Goal: Task Accomplishment & Management: Complete application form

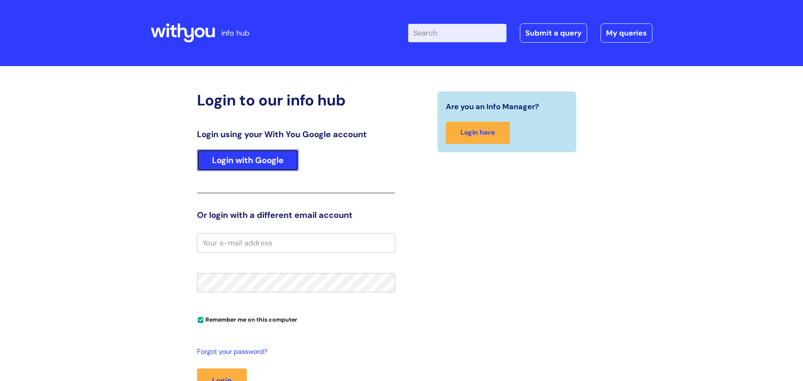
click at [292, 158] on link "Login with Google" at bounding box center [248, 160] width 102 height 22
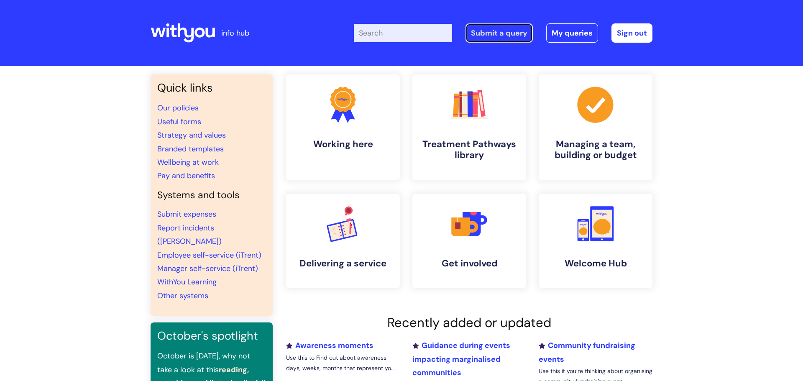
click at [487, 41] on link "Submit a query" at bounding box center [499, 32] width 67 height 19
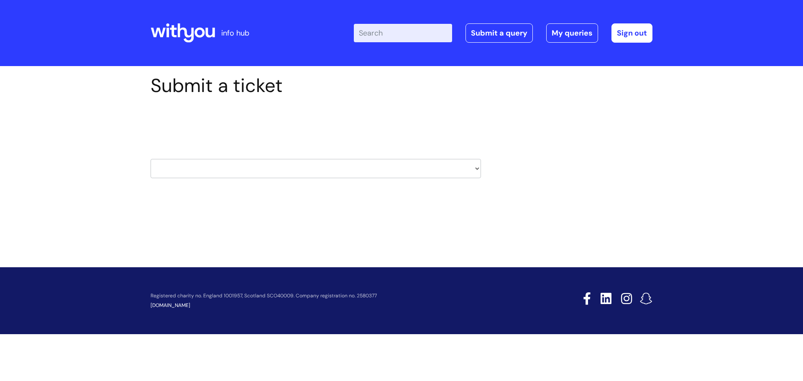
click at [405, 169] on select "HR / People IT and Support Clinical Drug Alerts Finance Accounts Data Support T…" at bounding box center [316, 168] width 331 height 19
select select "payroll"
click at [151, 159] on select "HR / People IT and Support Clinical Drug Alerts Finance Accounts Data Support T…" at bounding box center [316, 168] width 331 height 19
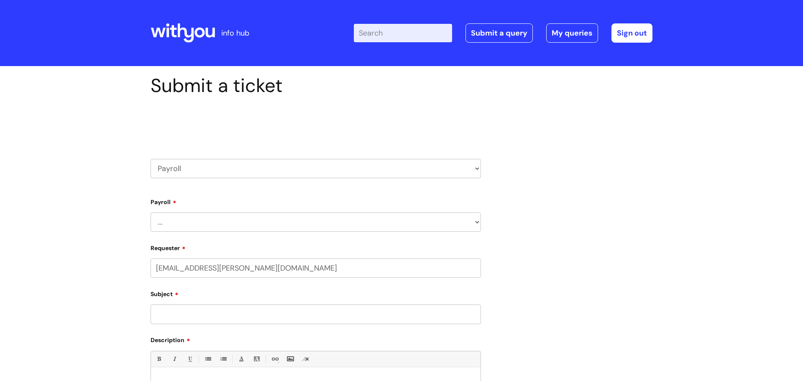
select select "80004286536"
click at [320, 227] on select "... New Hires bank details/starter checklist forms Payroll queries Receiving in…" at bounding box center [316, 222] width 331 height 19
select select "Payroll queries"
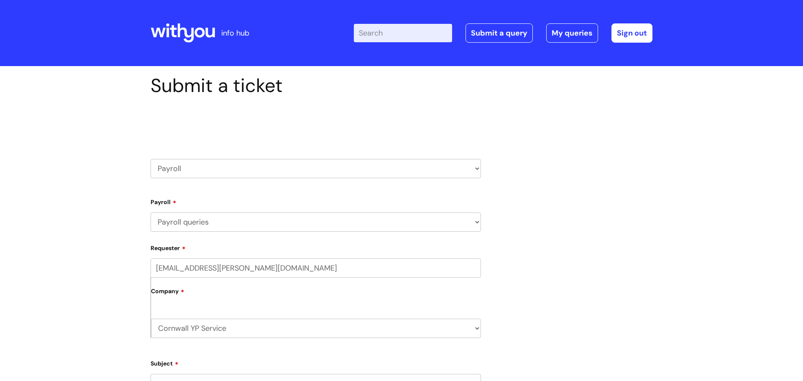
click at [151, 213] on select "... New Hires bank details/starter checklist forms Payroll queries Receiving in…" at bounding box center [316, 222] width 331 height 19
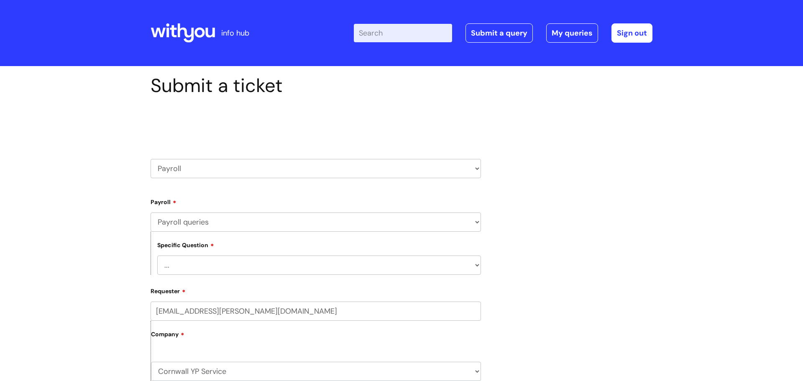
click at [296, 266] on select "... Changes queries Timesheet queries Salary and absence queries" at bounding box center [319, 265] width 324 height 19
select select "Salary and absence queries"
click at [157, 256] on select "... Changes queries Timesheet queries Salary and absence queries" at bounding box center [319, 265] width 324 height 19
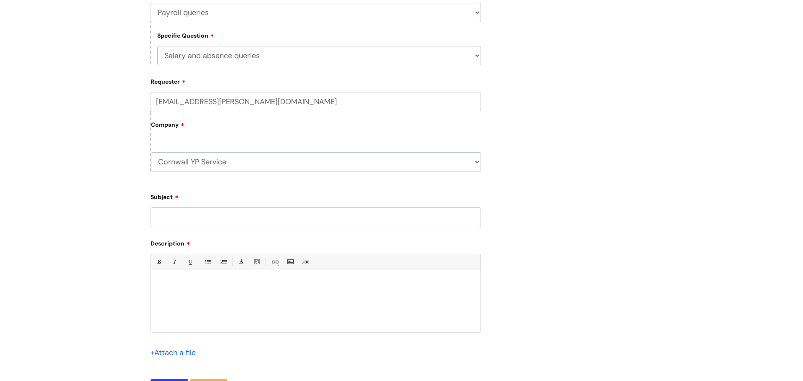
scroll to position [210, 0]
click at [207, 209] on input "Subject" at bounding box center [316, 216] width 331 height 19
type input "October Pay"
click at [205, 278] on div at bounding box center [316, 303] width 330 height 58
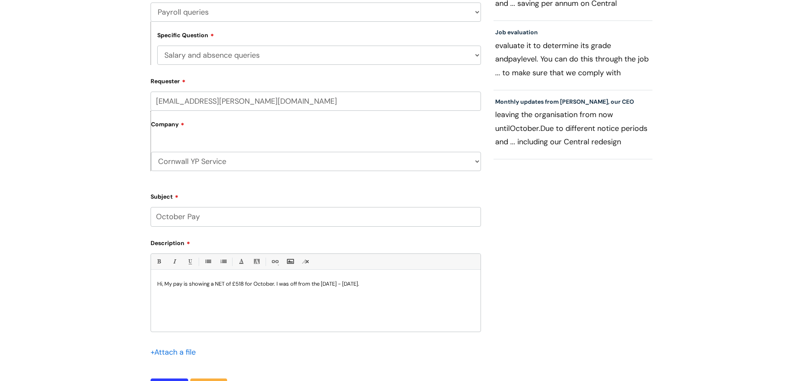
click at [409, 282] on p "Hi, My pay is showing a NET of £518 for October. I was off from the [DATE] - [D…" at bounding box center [315, 284] width 317 height 8
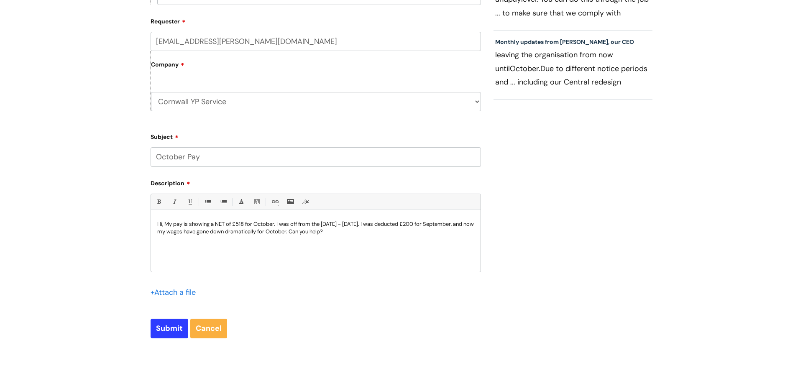
scroll to position [275, 0]
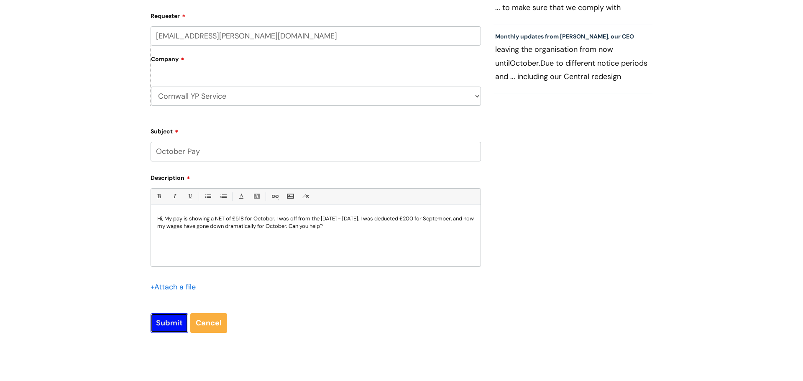
click at [176, 323] on input "Submit" at bounding box center [170, 322] width 38 height 19
type input "Please Wait..."
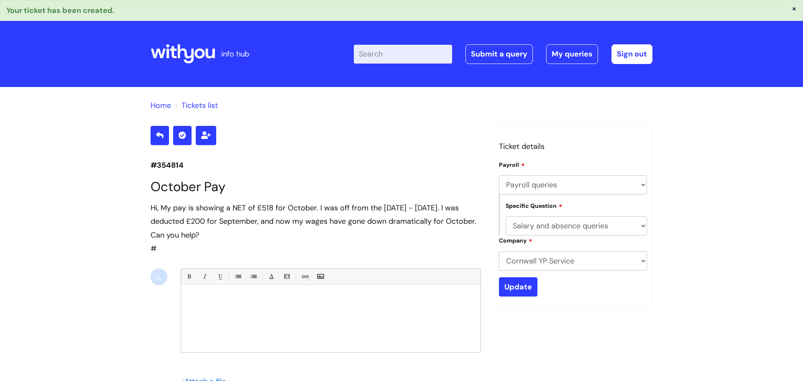
select select "Payroll queries"
select select "Salary and absence queries"
